Goal: Manage account settings

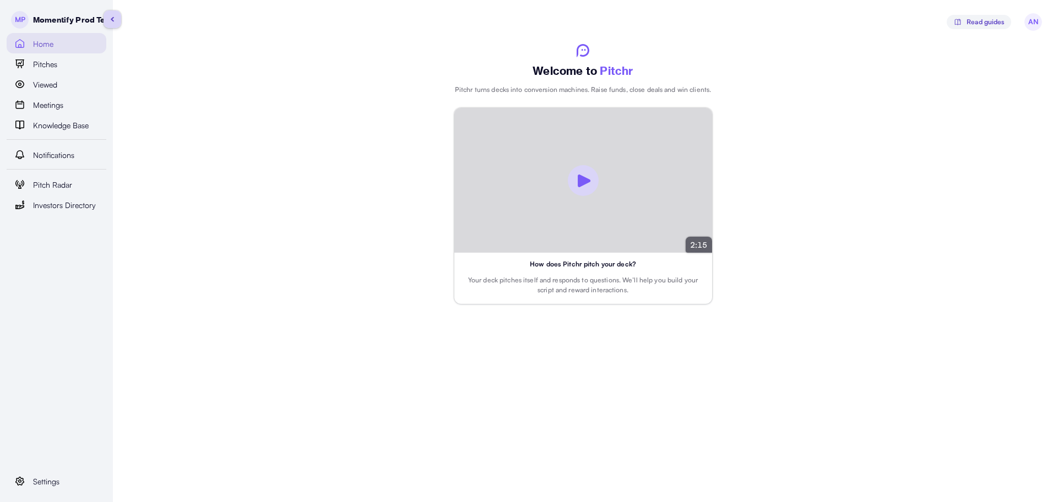
click at [36, 492] on div "MP Momentify Prod Test Home Pitches Viewed Meetings Knowledge Base Notification…" at bounding box center [56, 251] width 113 height 502
click at [52, 476] on span "Settings" at bounding box center [46, 482] width 26 height 12
click at [68, 459] on span "Personal" at bounding box center [70, 461] width 29 height 12
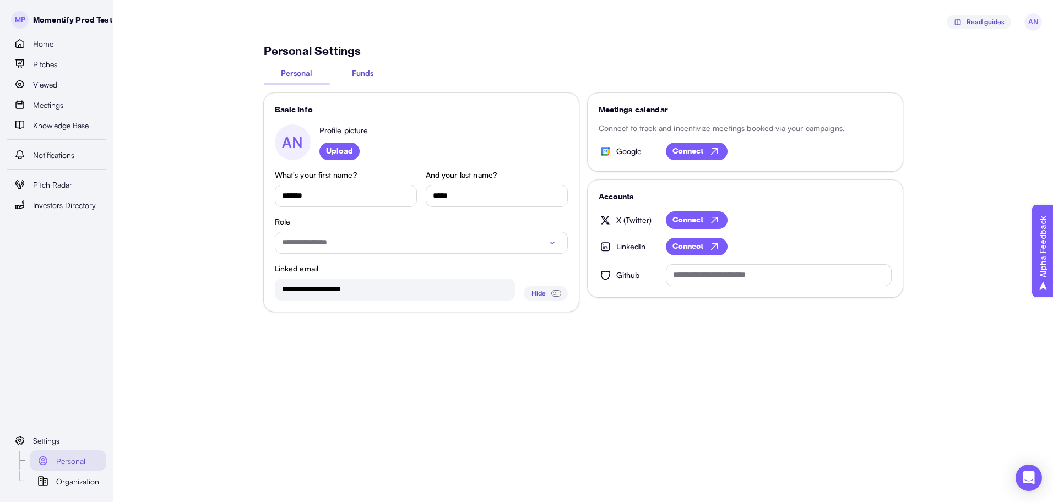
click at [369, 77] on span "Funds" at bounding box center [362, 73] width 21 height 12
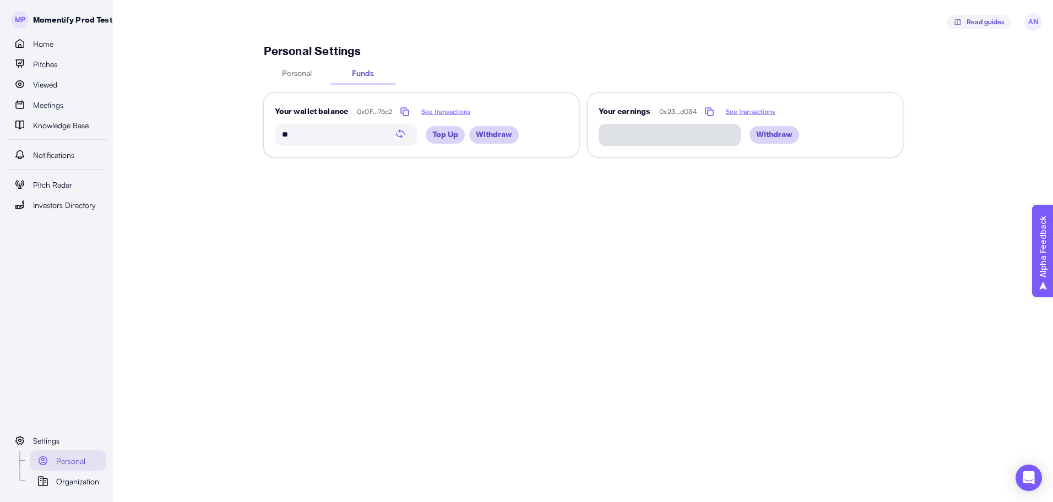
type input "*****"
click at [83, 73] on link "Pitches" at bounding box center [57, 63] width 100 height 20
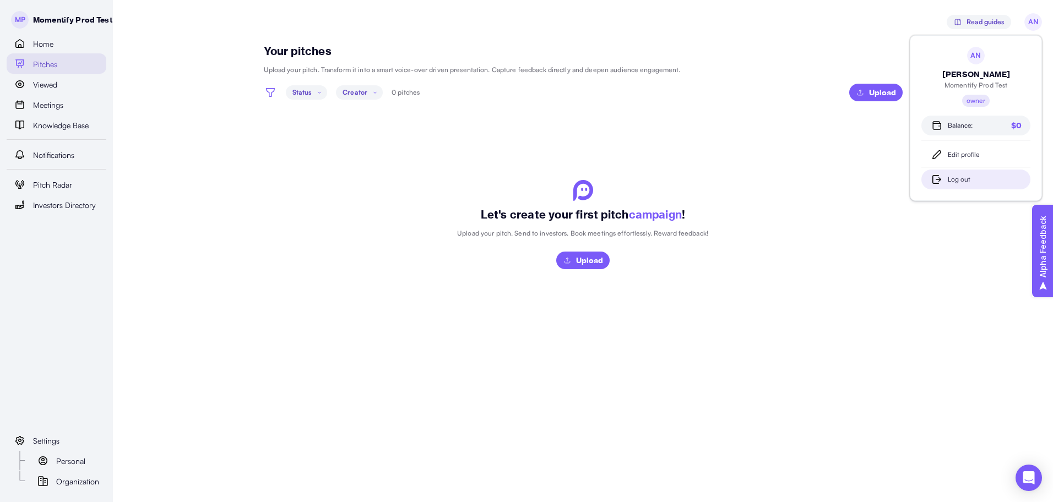
click at [954, 175] on div "Log out" at bounding box center [985, 180] width 74 height 10
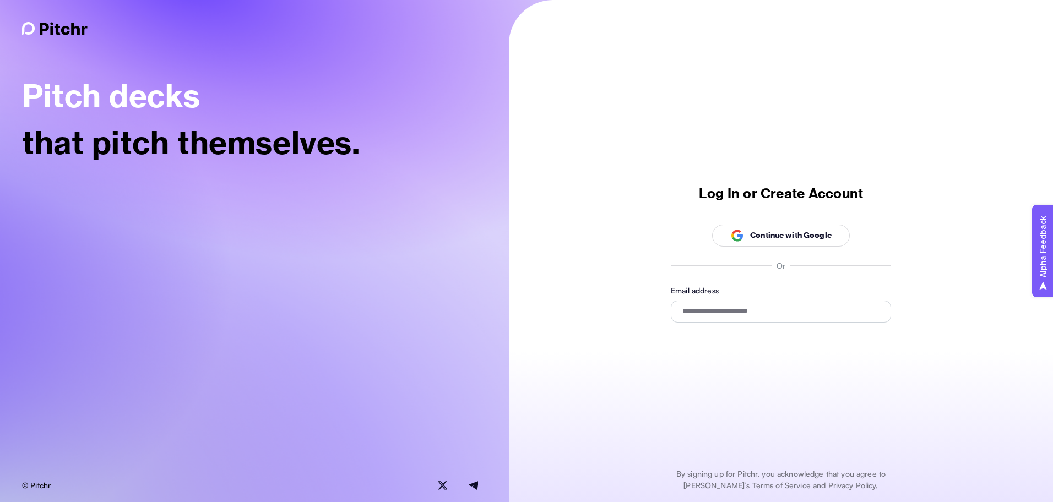
click at [773, 239] on p "Continue with Google" at bounding box center [791, 236] width 82 height 12
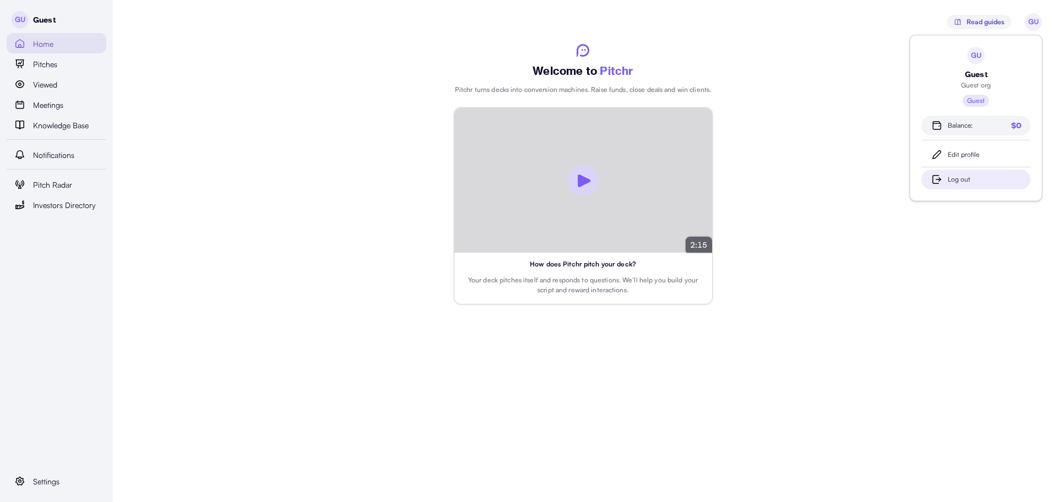
click at [958, 184] on div "Log out" at bounding box center [985, 180] width 74 height 10
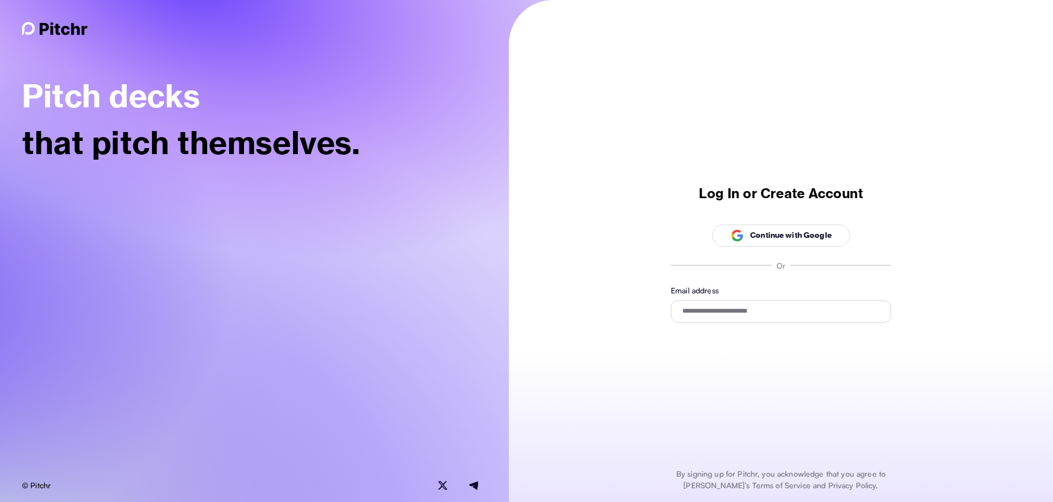
click at [753, 234] on p "Continue with Google" at bounding box center [791, 236] width 82 height 12
